Goal: Check status

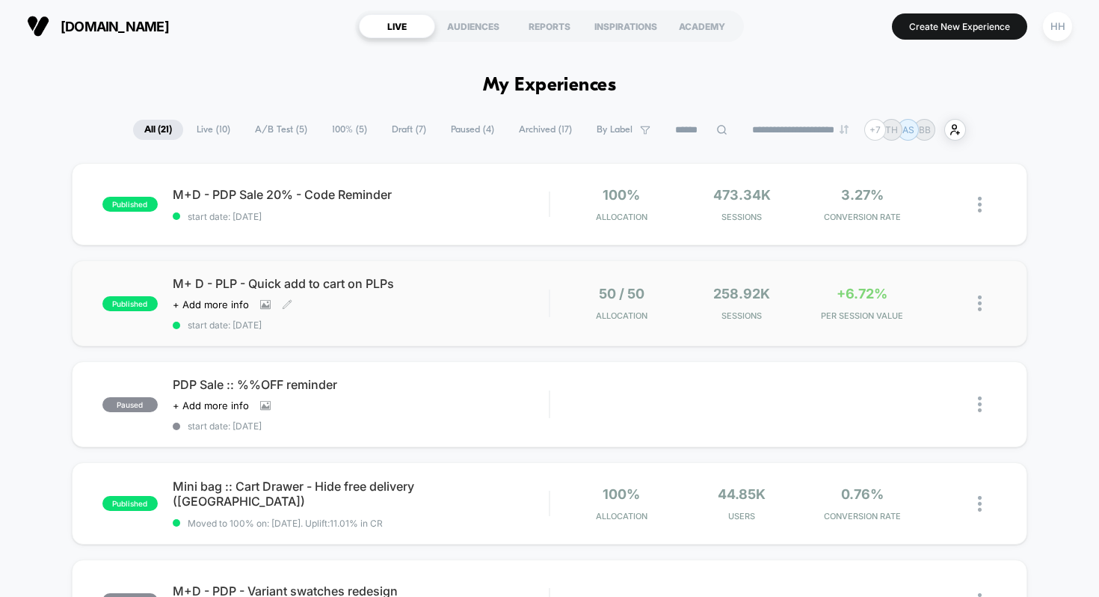
click at [249, 279] on span "M+ D - PLP - Quick add to cart on PLPs" at bounding box center [361, 283] width 377 height 15
